Goal: Navigation & Orientation: Find specific page/section

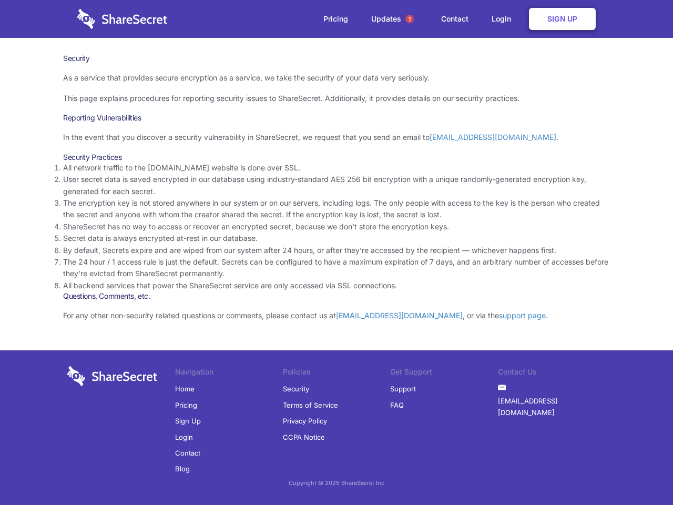
click at [336, 252] on li "By default, Secrets expire and are wiped from our system after 24 hours, or aft…" at bounding box center [336, 250] width 547 height 12
click at [409, 19] on span "1" at bounding box center [409, 19] width 8 height 8
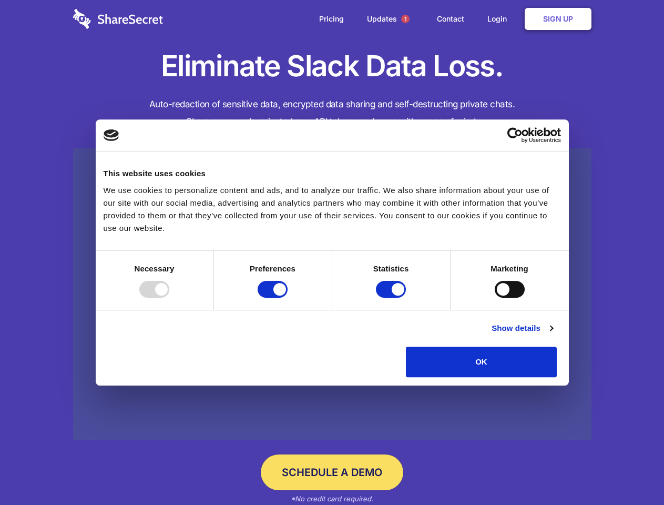
click at [169, 297] on div at bounding box center [154, 289] width 30 height 17
click at [287, 297] on input "Preferences" at bounding box center [273, 289] width 30 height 17
checkbox input "false"
click at [392, 297] on input "Statistics" at bounding box center [391, 289] width 30 height 17
checkbox input "false"
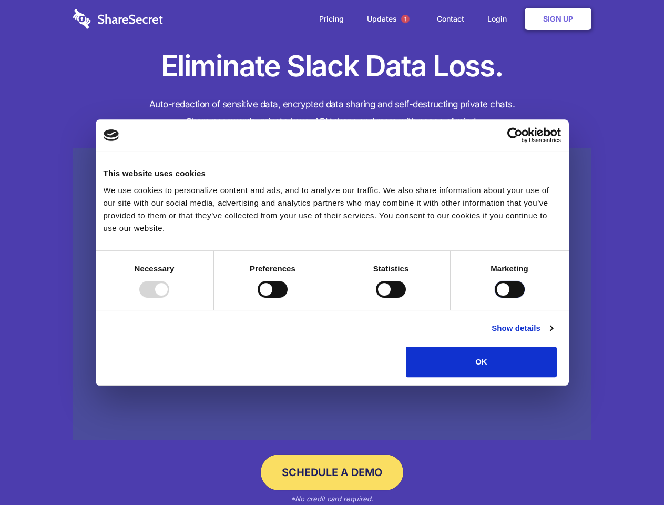
click at [495, 297] on input "Marketing" at bounding box center [510, 289] width 30 height 17
checkbox input "true"
click at [552, 334] on link "Show details" at bounding box center [521, 328] width 61 height 13
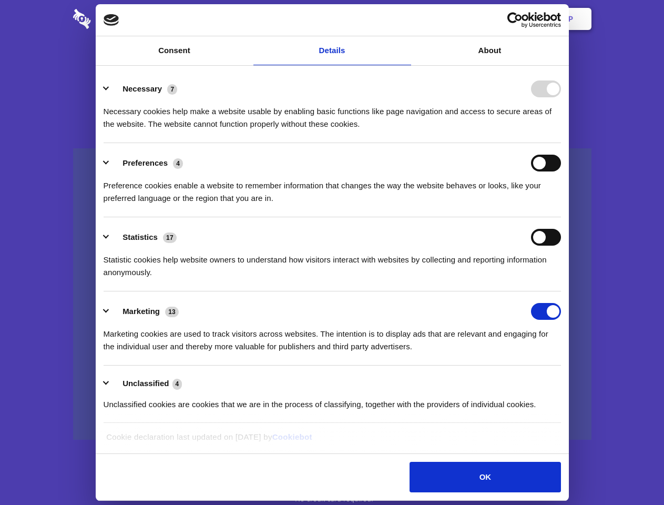
click at [566, 381] on ul "Necessary 7 Necessary cookies help make a website usable by enabling basic func…" at bounding box center [331, 246] width 467 height 354
click at [405, 19] on span "1" at bounding box center [405, 19] width 8 height 8
